Goal: Task Accomplishment & Management: Use online tool/utility

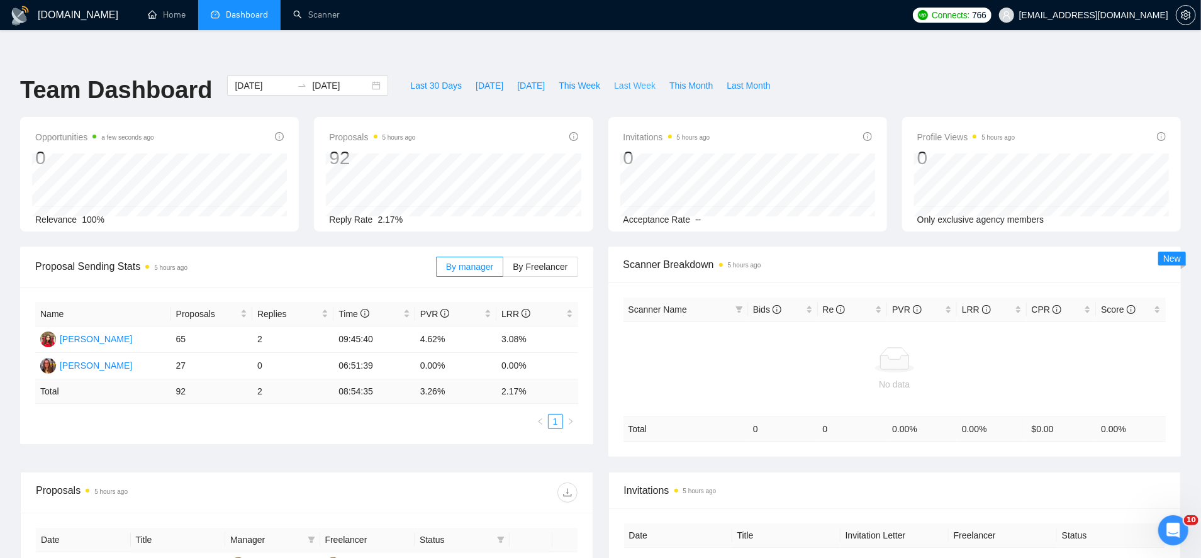
click at [625, 79] on span "Last Week" at bounding box center [635, 86] width 42 height 14
type input "[DATE]"
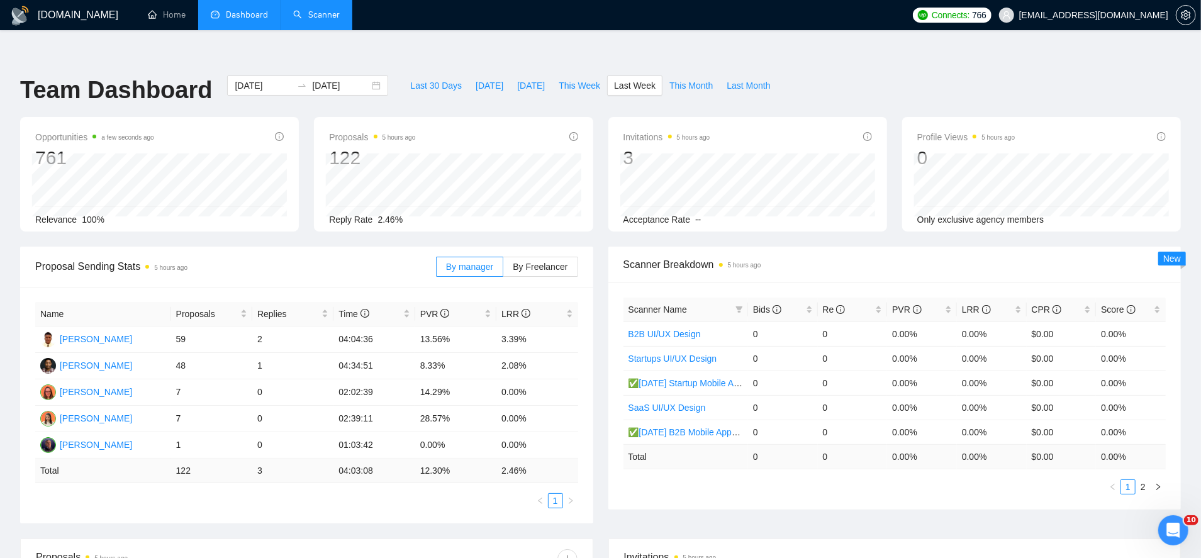
click at [318, 15] on link "Scanner" at bounding box center [316, 14] width 47 height 11
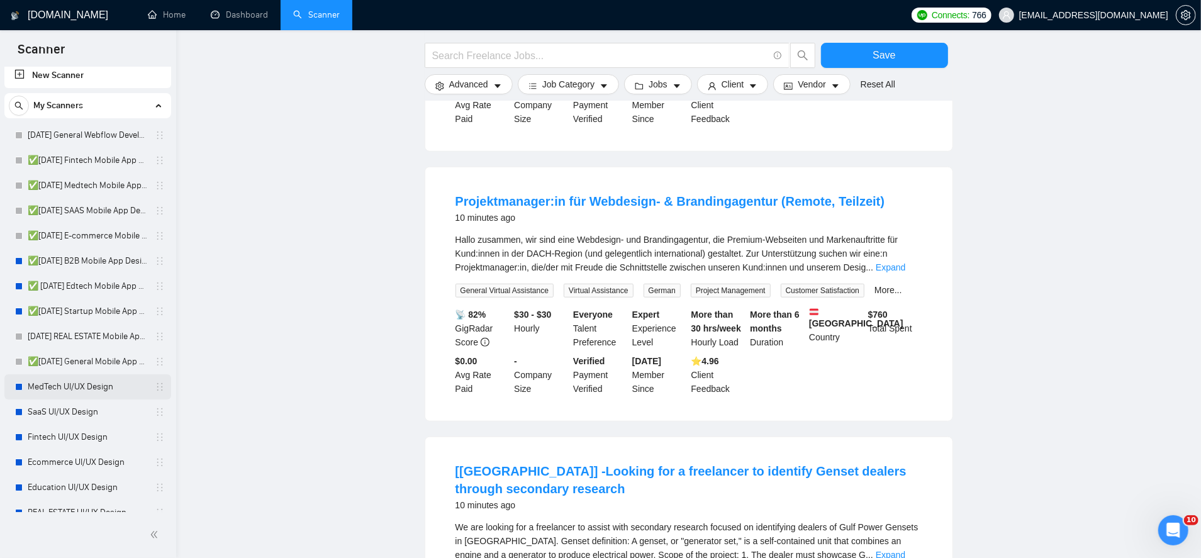
scroll to position [5, 0]
click at [86, 413] on link "SaaS UI/UX Design" at bounding box center [88, 413] width 120 height 25
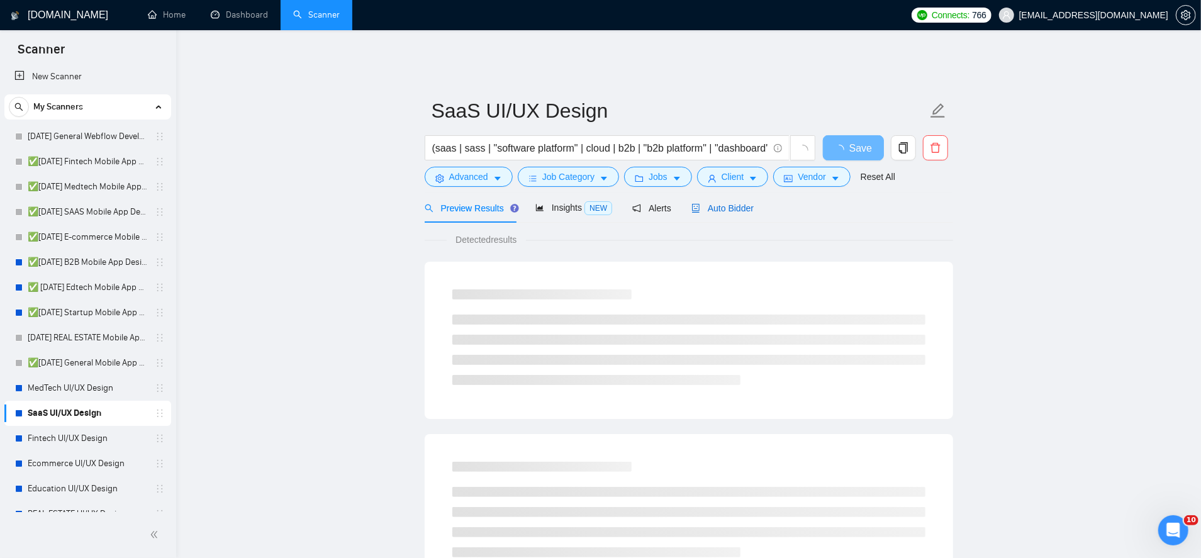
click at [713, 203] on span "Auto Bidder" at bounding box center [722, 208] width 62 height 10
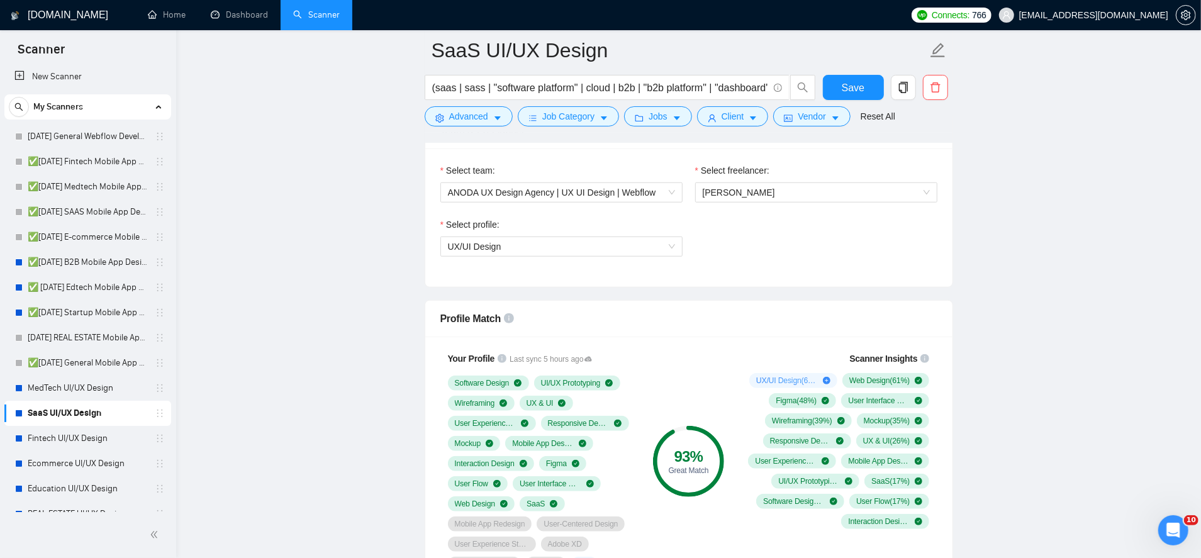
scroll to position [768, 0]
